Goal: Find specific page/section: Find specific page/section

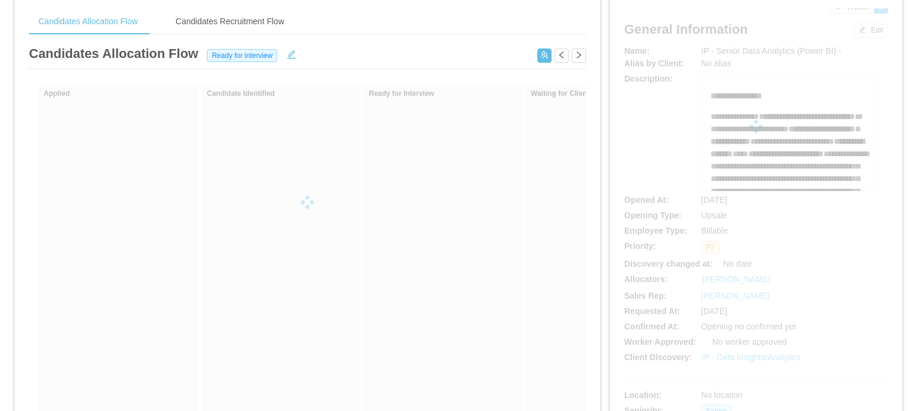
scroll to position [118, 0]
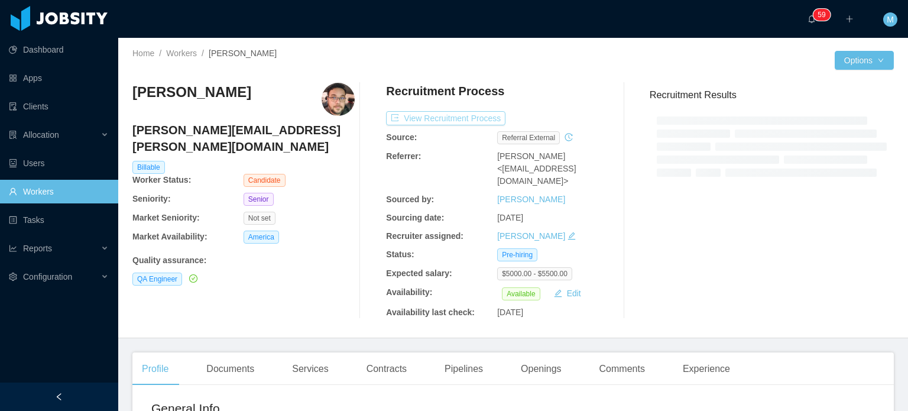
click at [466, 119] on button "View Recruitment Process" at bounding box center [445, 118] width 119 height 14
